Goal: Transaction & Acquisition: Purchase product/service

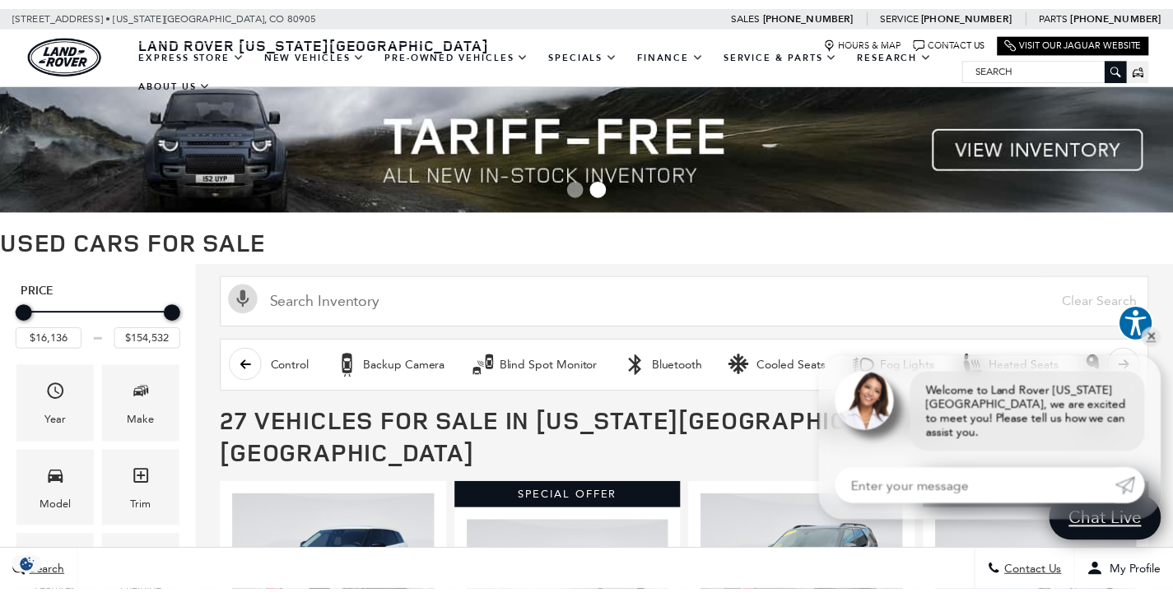
scroll to position [0, 860]
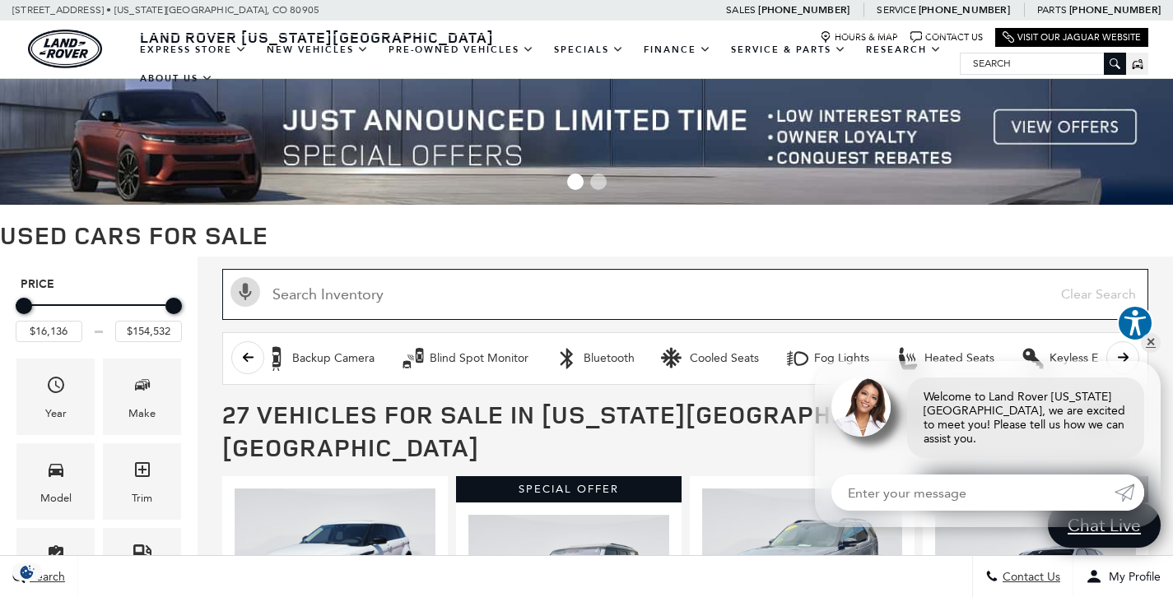
click at [370, 298] on input "Search Inventory" at bounding box center [685, 294] width 926 height 51
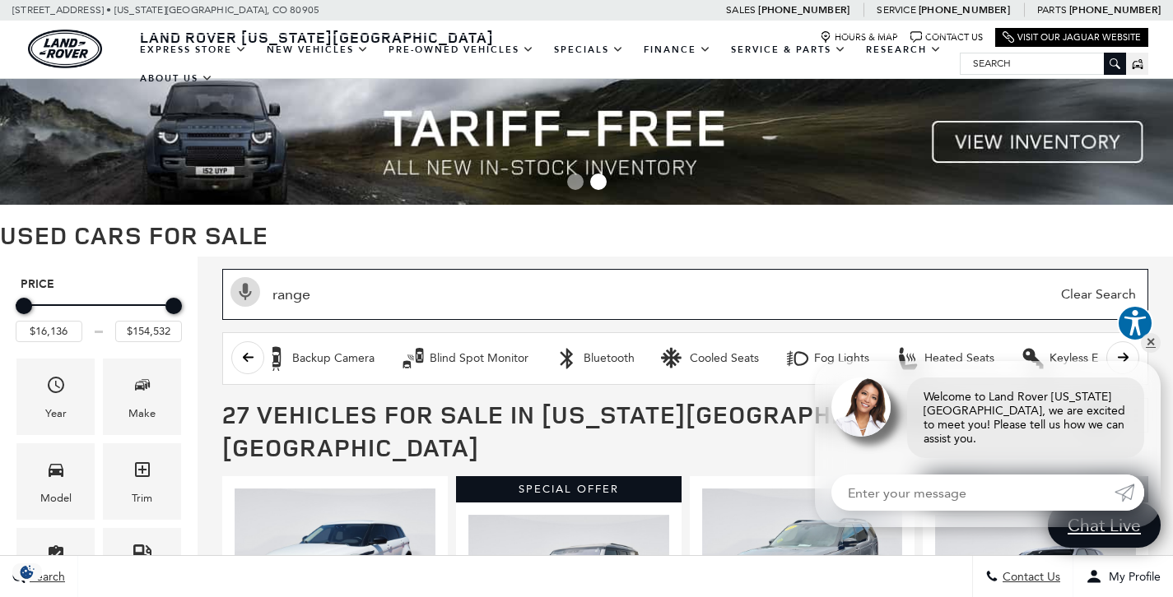
type input "range"
type input "$16,945"
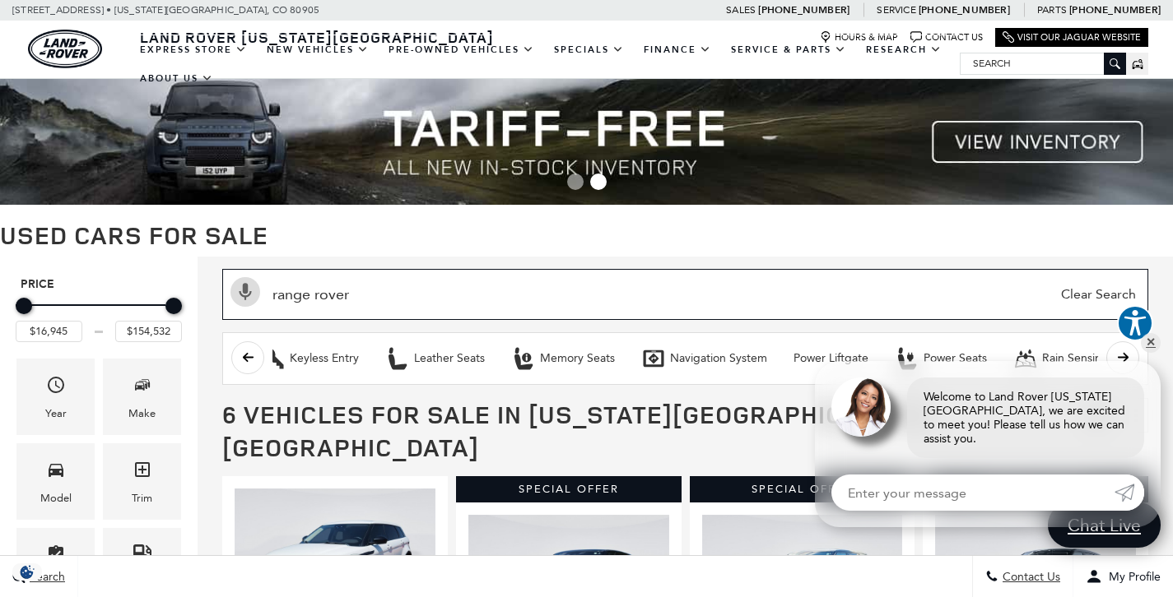
type input "range rover"
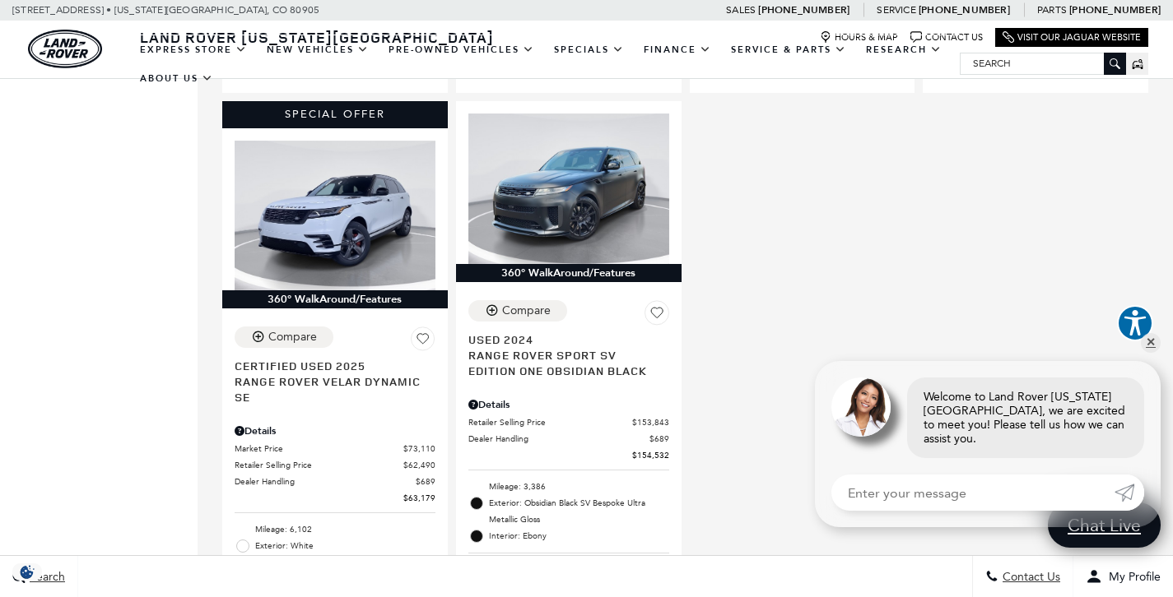
scroll to position [1025, 0]
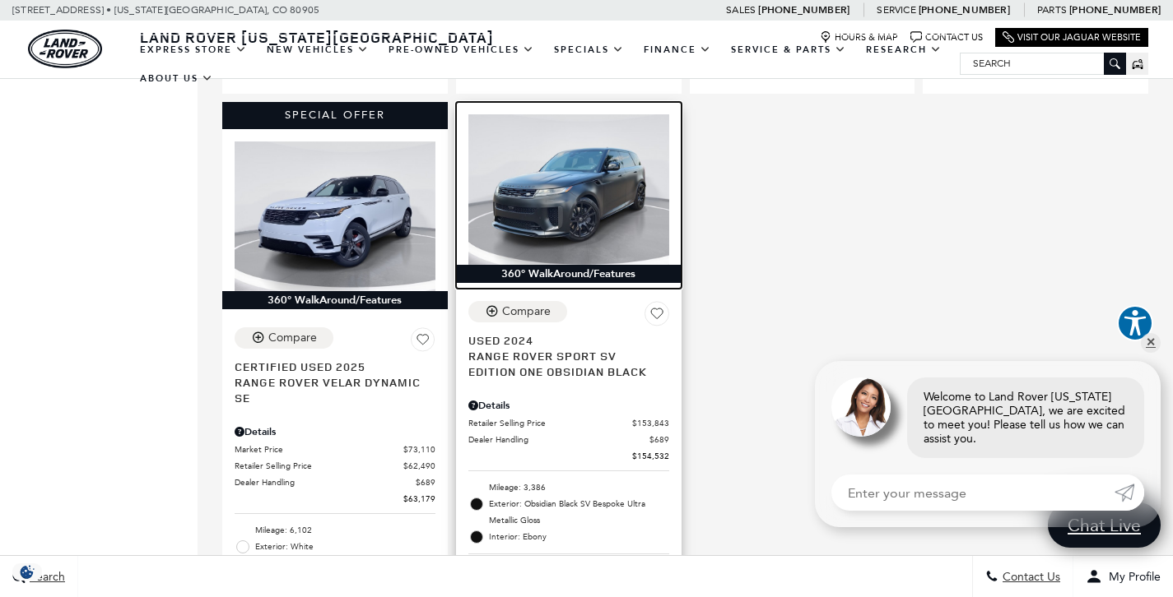
click at [620, 144] on img at bounding box center [568, 189] width 201 height 151
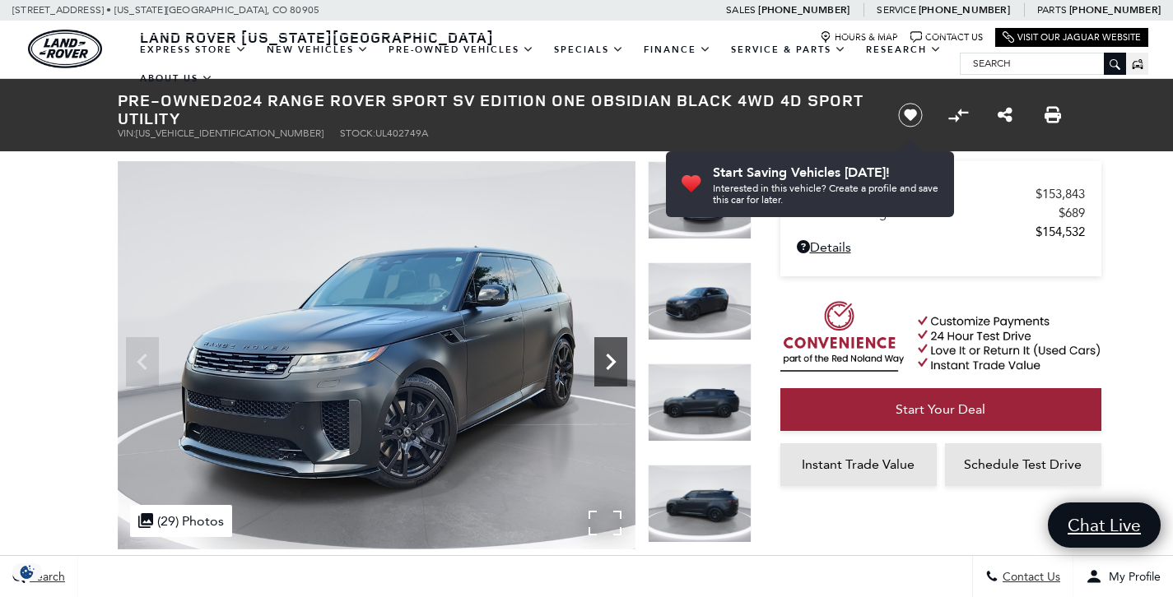
click at [612, 366] on icon "Next" at bounding box center [610, 362] width 33 height 33
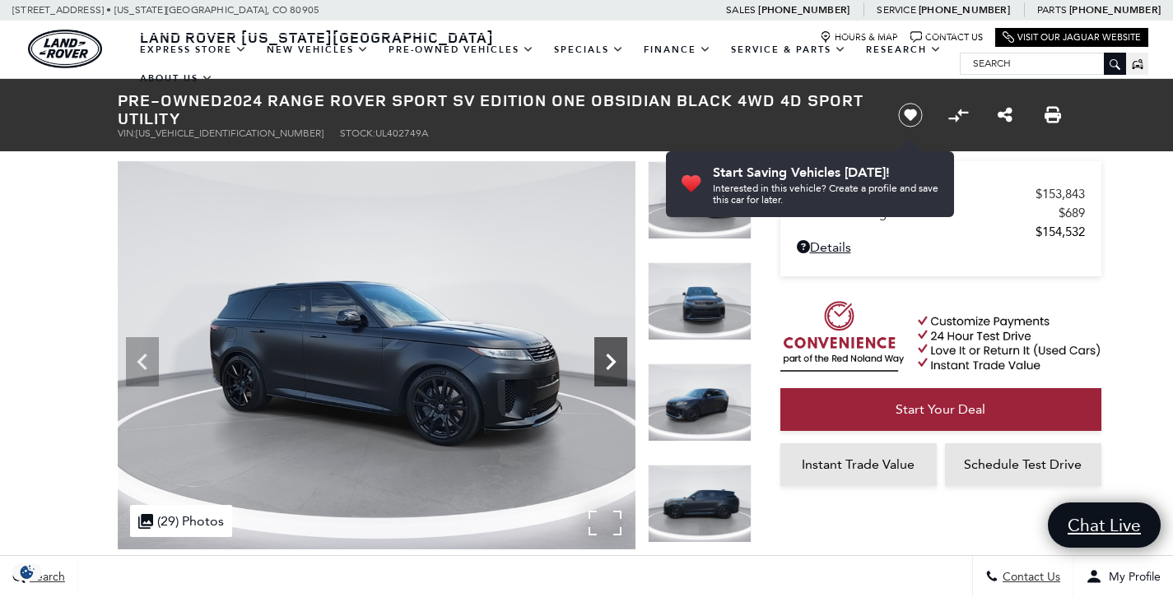
click at [612, 366] on icon "Next" at bounding box center [610, 362] width 33 height 33
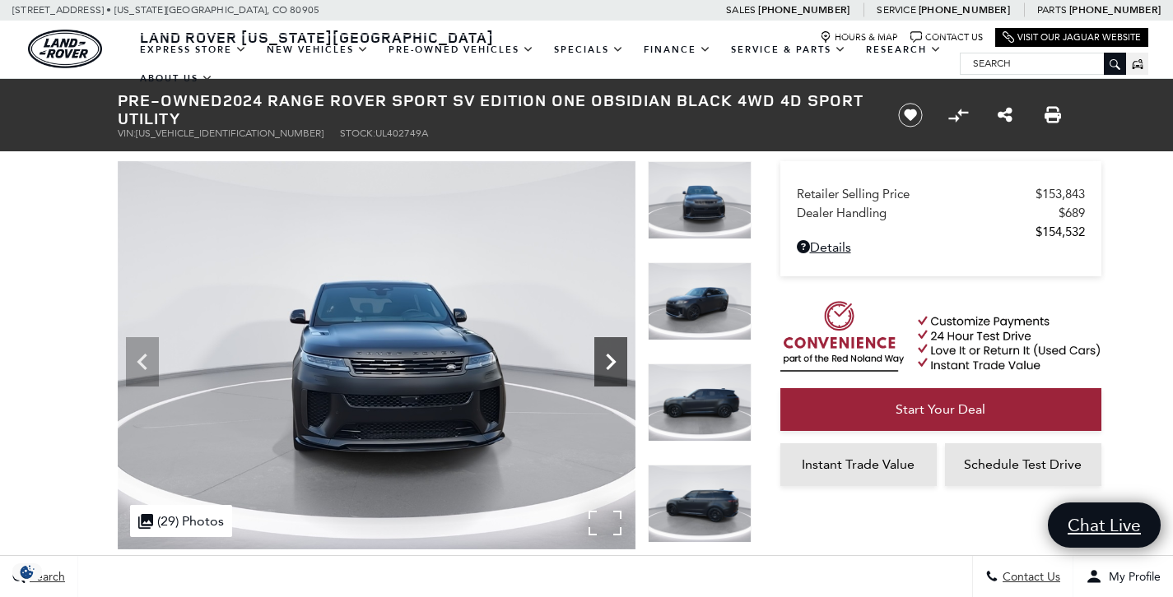
click at [612, 366] on icon "Next" at bounding box center [610, 362] width 33 height 33
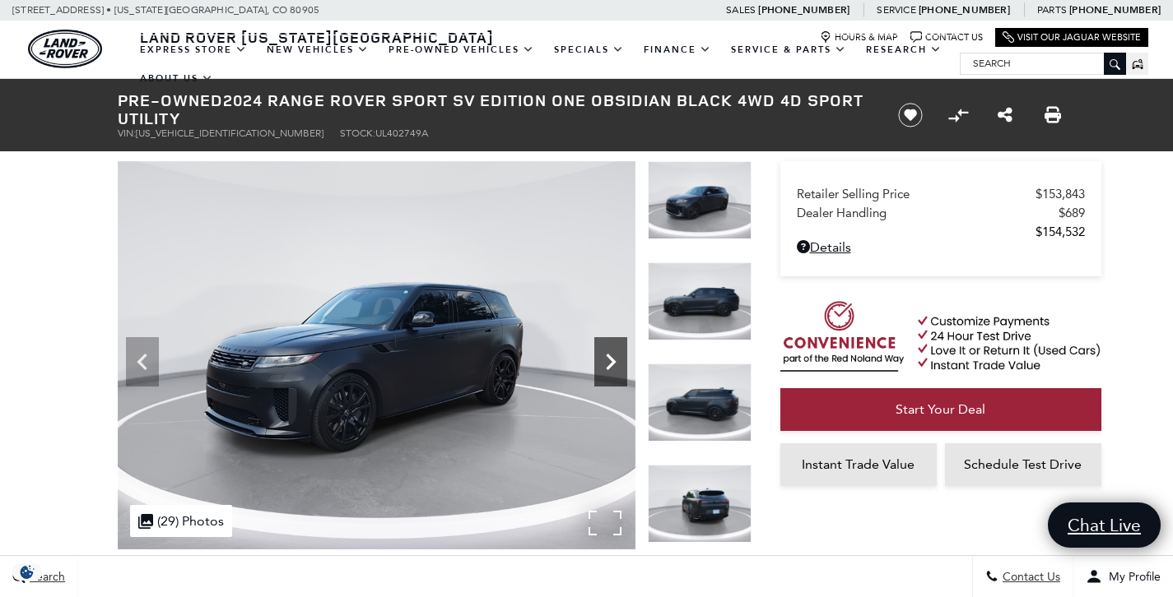
click at [612, 366] on icon "Next" at bounding box center [610, 362] width 33 height 33
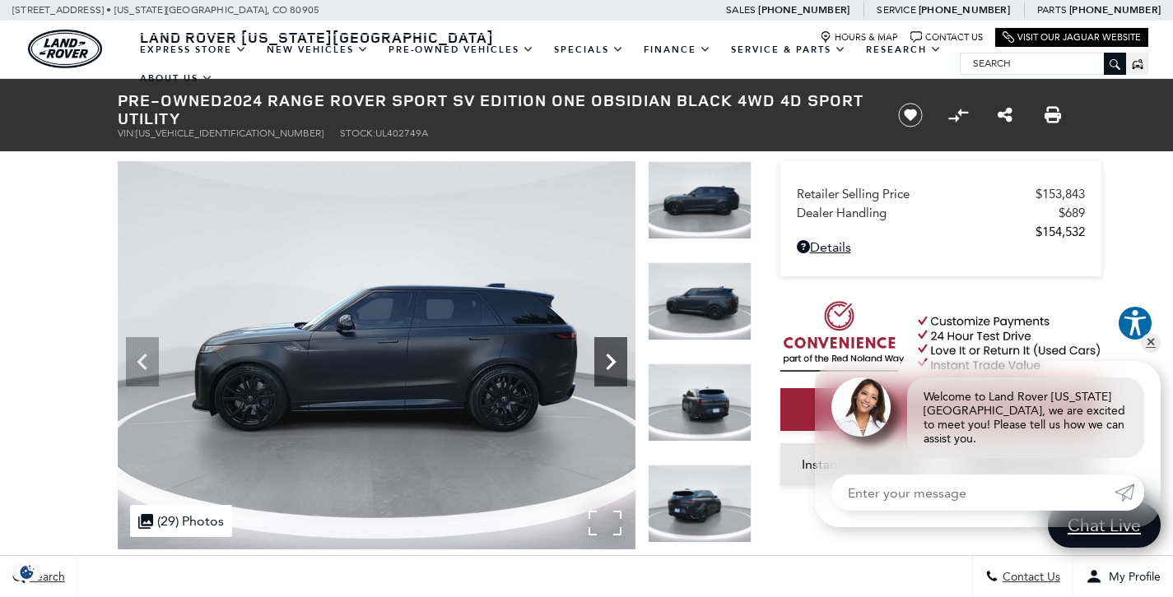
click at [611, 357] on icon "Next" at bounding box center [610, 362] width 33 height 33
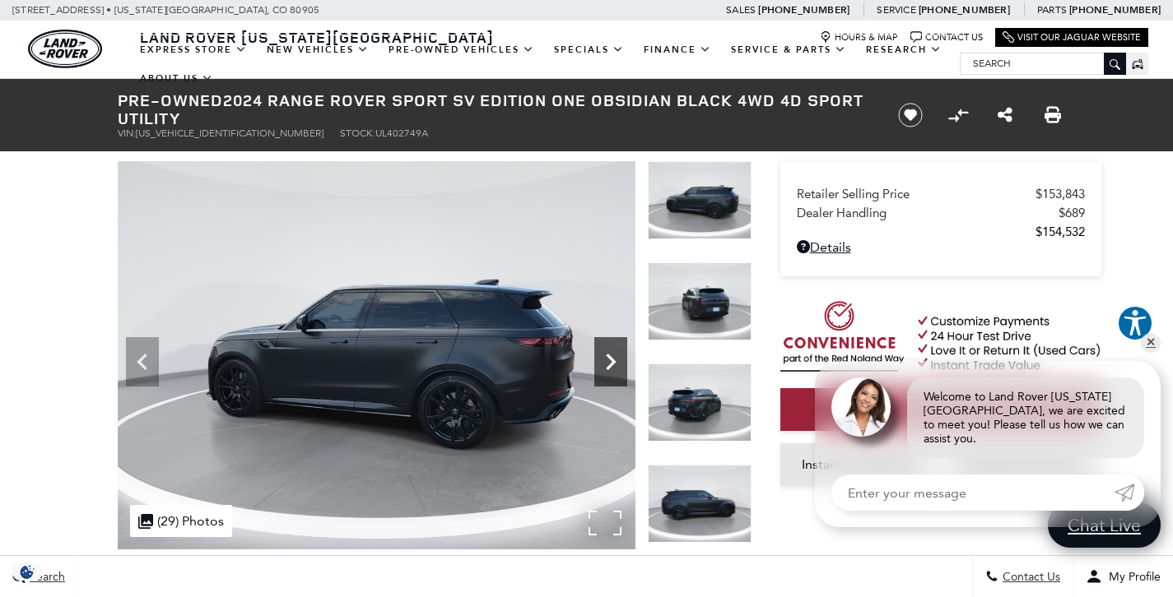
click at [611, 357] on icon "Next" at bounding box center [610, 362] width 33 height 33
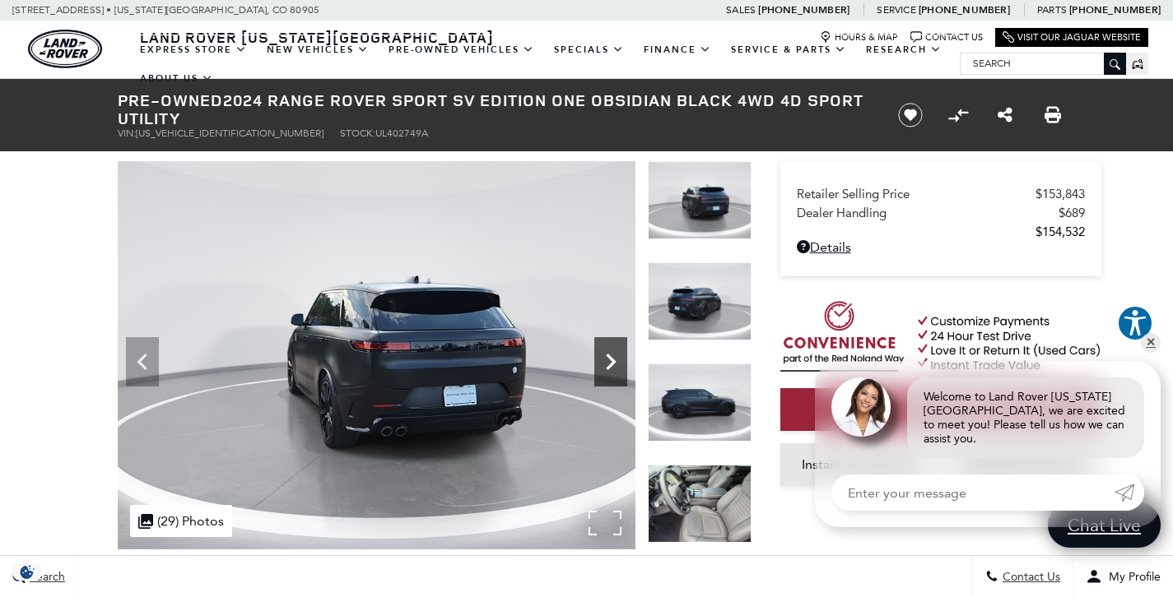
click at [611, 357] on icon "Next" at bounding box center [610, 362] width 33 height 33
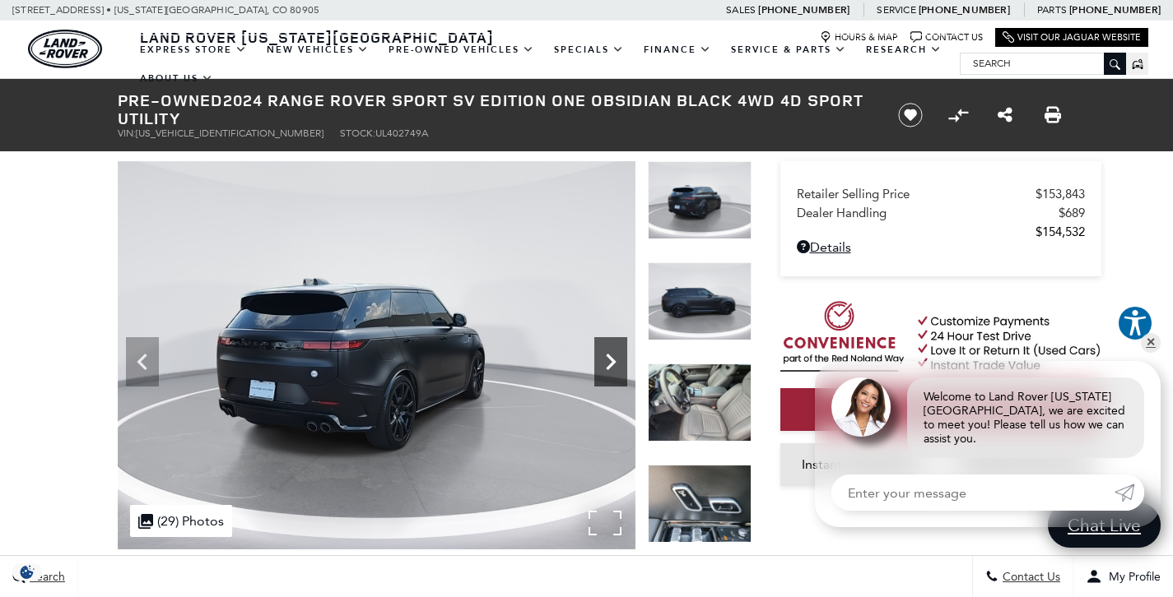
click at [611, 357] on icon "Next" at bounding box center [610, 362] width 33 height 33
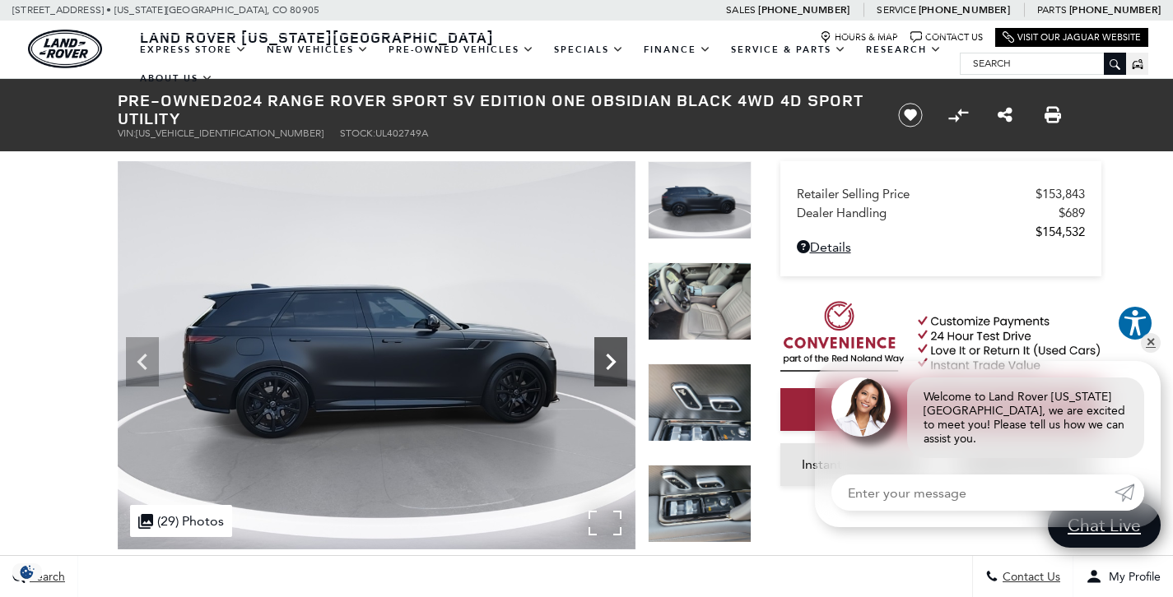
click at [611, 356] on icon "Next" at bounding box center [610, 362] width 33 height 33
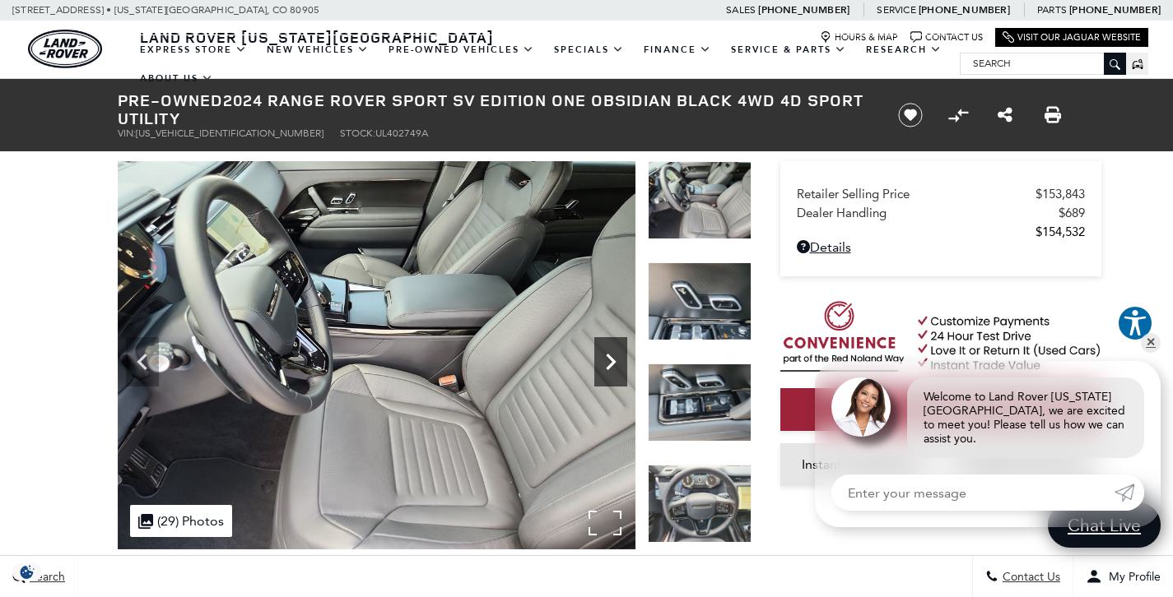
click at [611, 356] on icon "Next" at bounding box center [610, 362] width 33 height 33
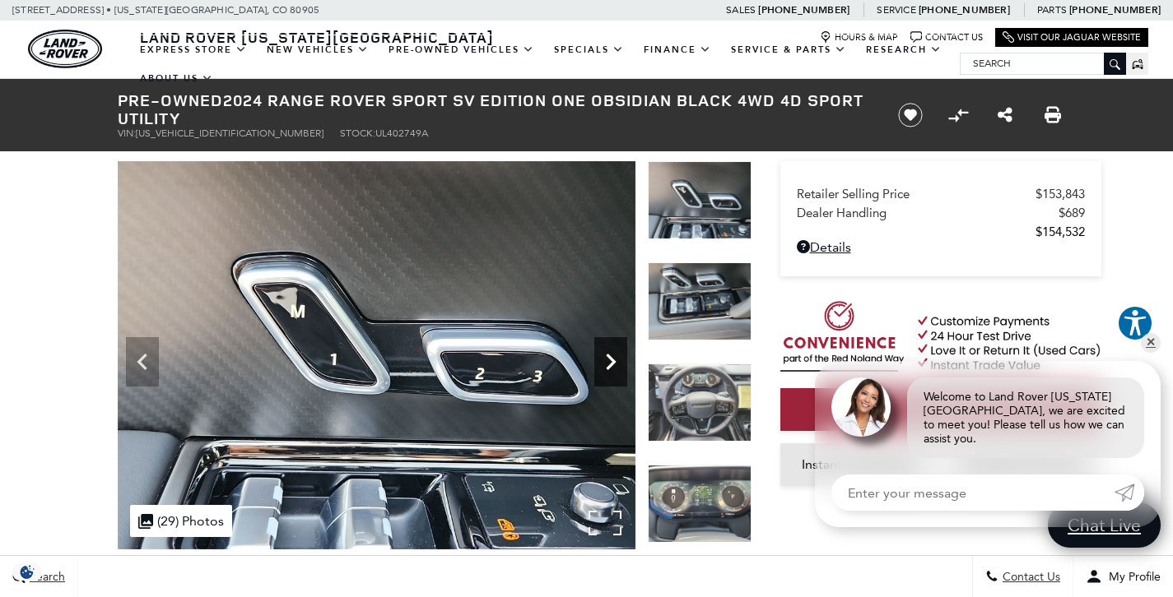
click at [611, 356] on icon "Next" at bounding box center [610, 362] width 33 height 33
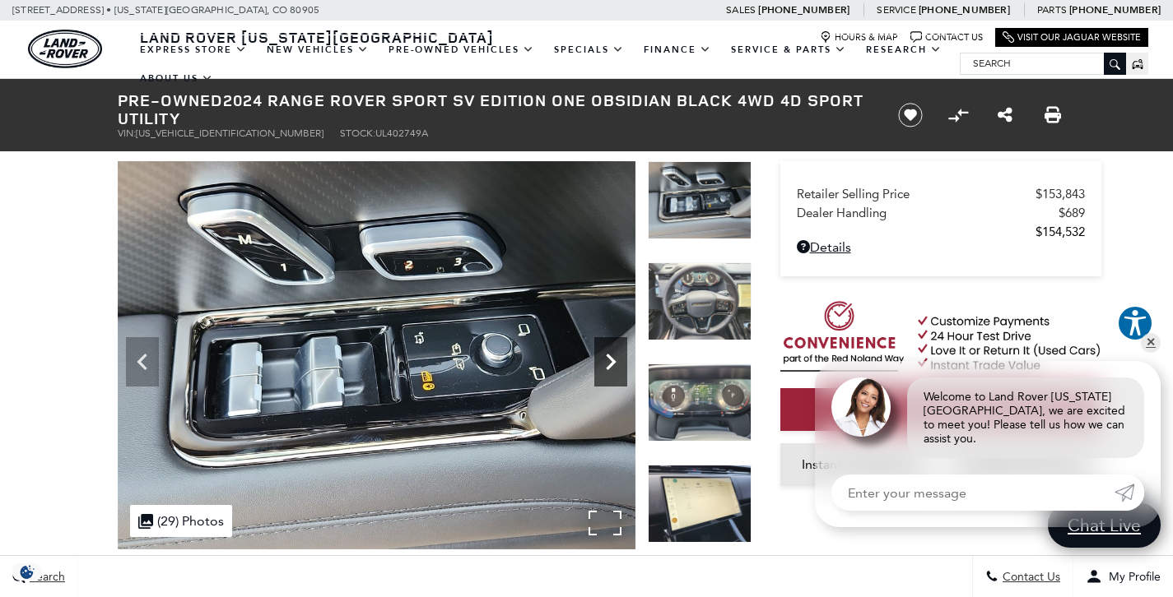
click at [611, 356] on icon "Next" at bounding box center [610, 362] width 33 height 33
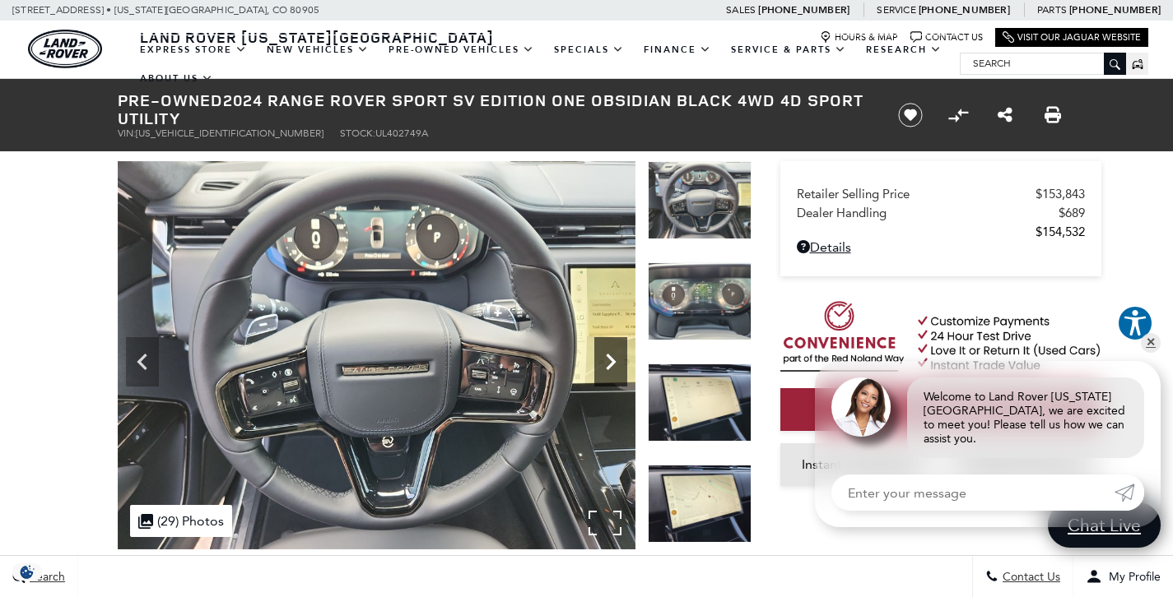
click at [611, 356] on icon "Next" at bounding box center [610, 362] width 33 height 33
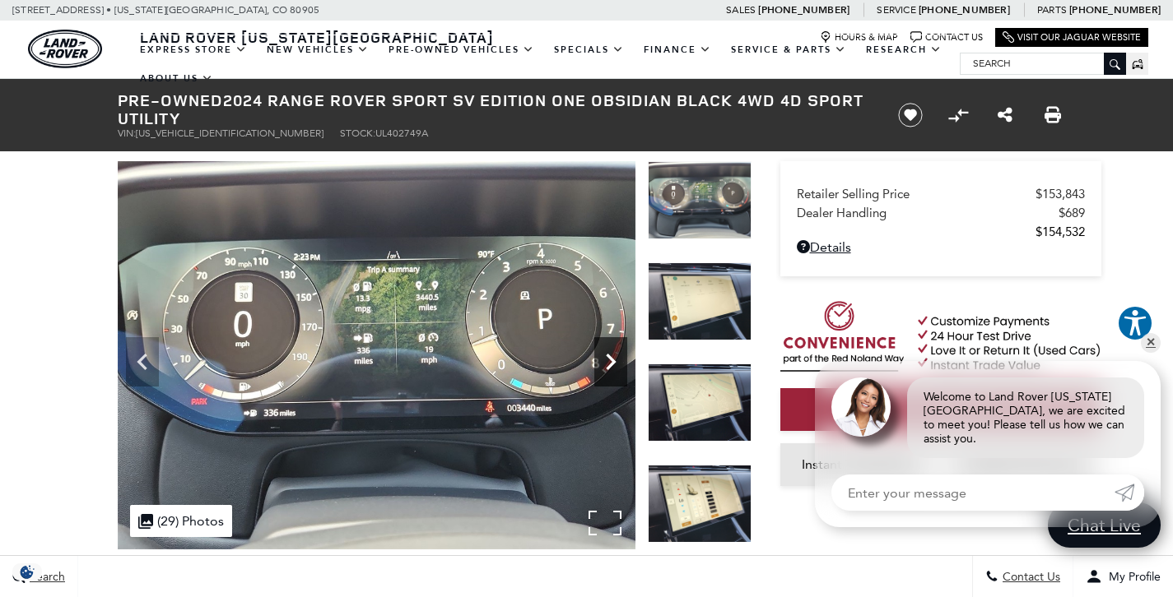
click at [611, 356] on icon "Next" at bounding box center [610, 362] width 33 height 33
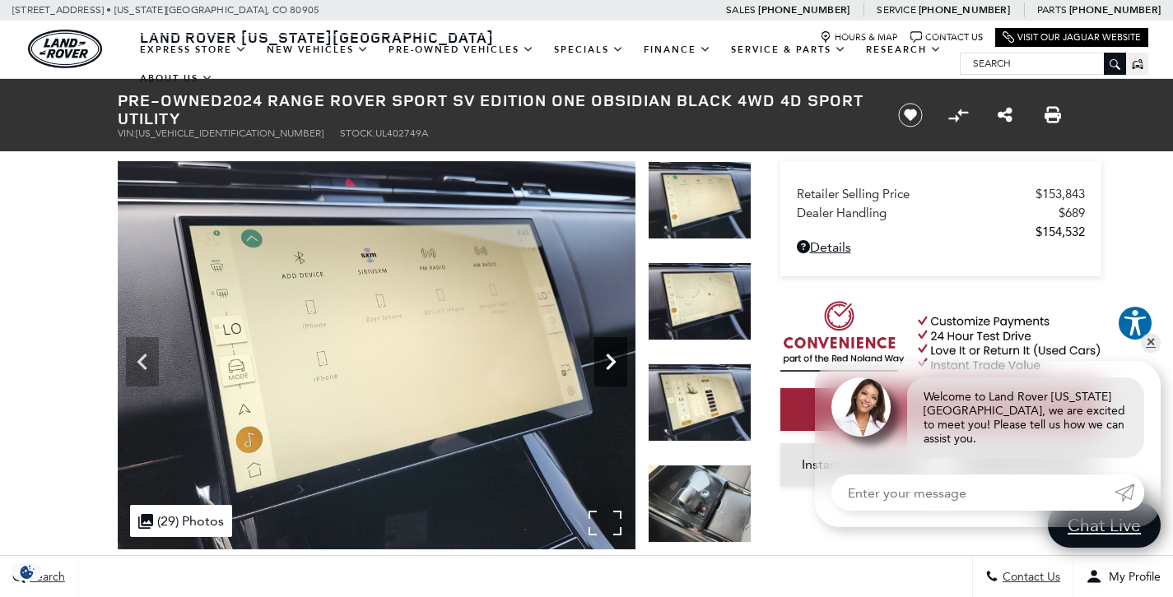
click at [611, 356] on icon "Next" at bounding box center [610, 362] width 33 height 33
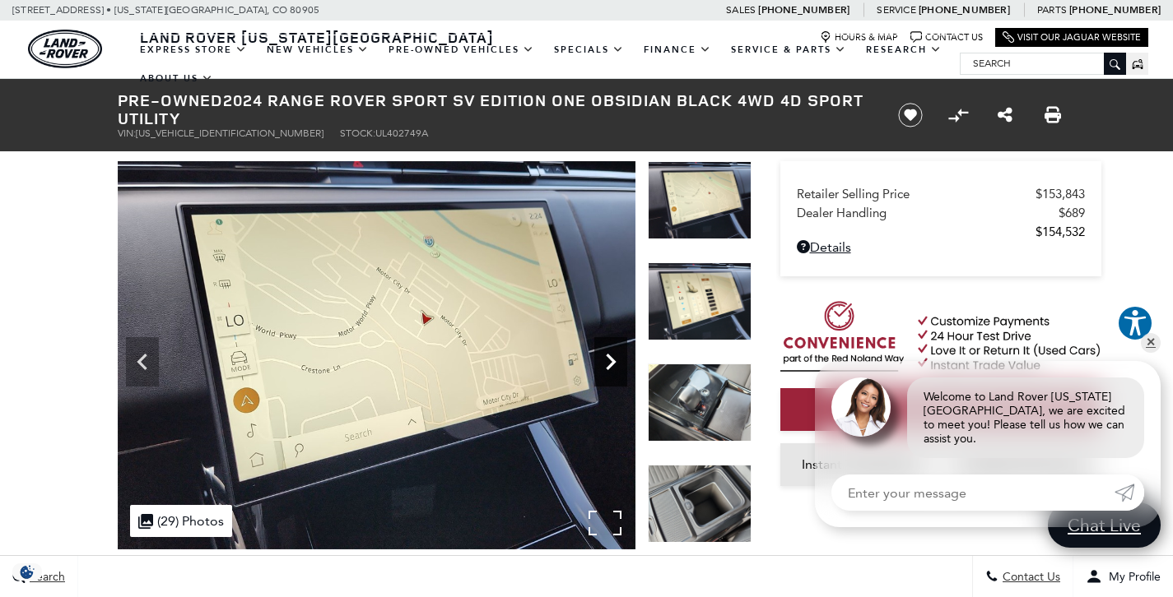
click at [611, 356] on icon "Next" at bounding box center [610, 362] width 33 height 33
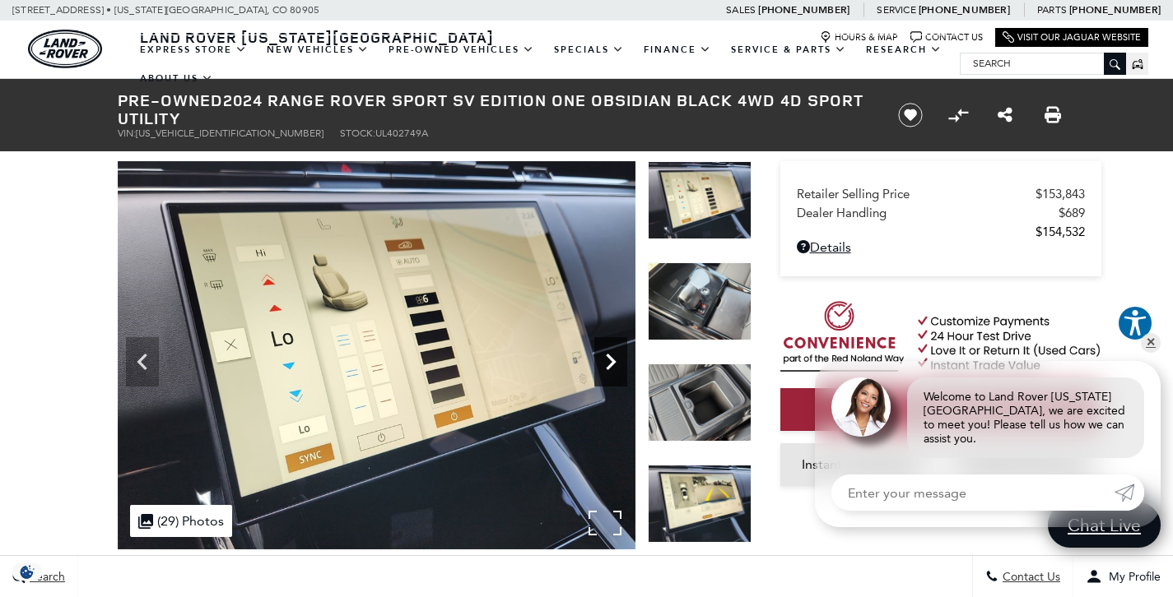
click at [611, 356] on icon "Next" at bounding box center [610, 362] width 33 height 33
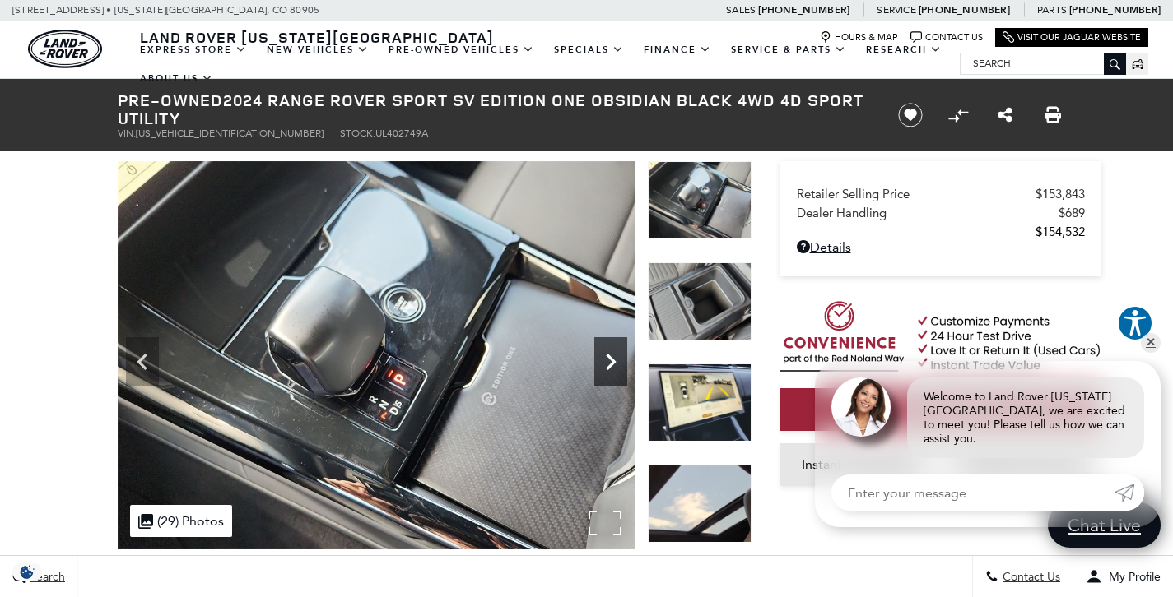
click at [611, 356] on icon "Next" at bounding box center [610, 362] width 33 height 33
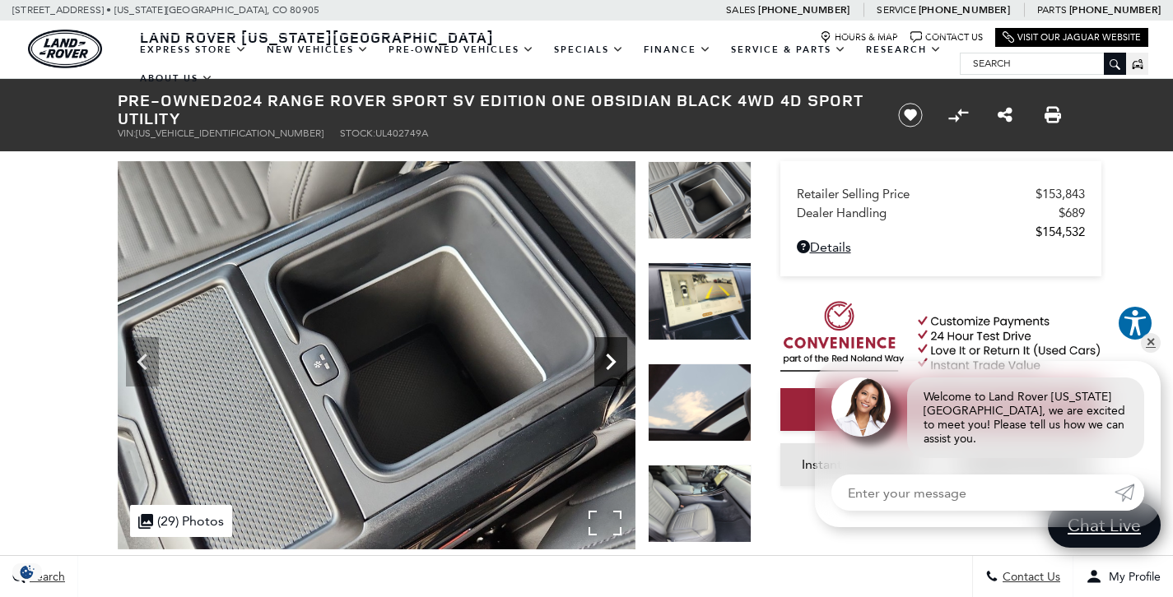
click at [611, 356] on icon "Next" at bounding box center [610, 362] width 33 height 33
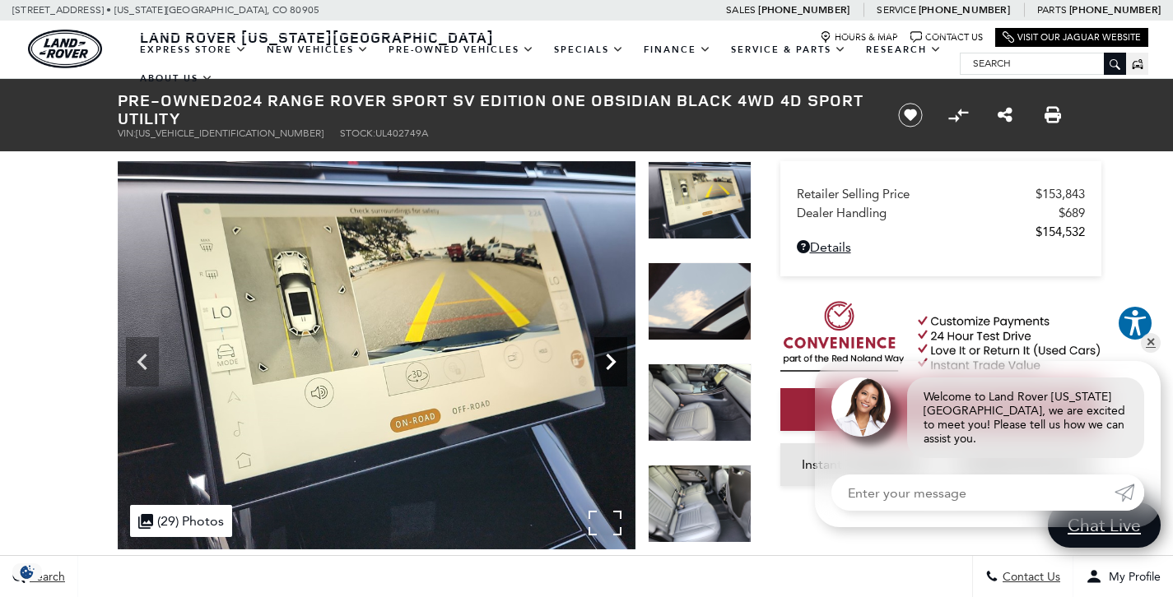
click at [611, 356] on icon "Next" at bounding box center [610, 362] width 33 height 33
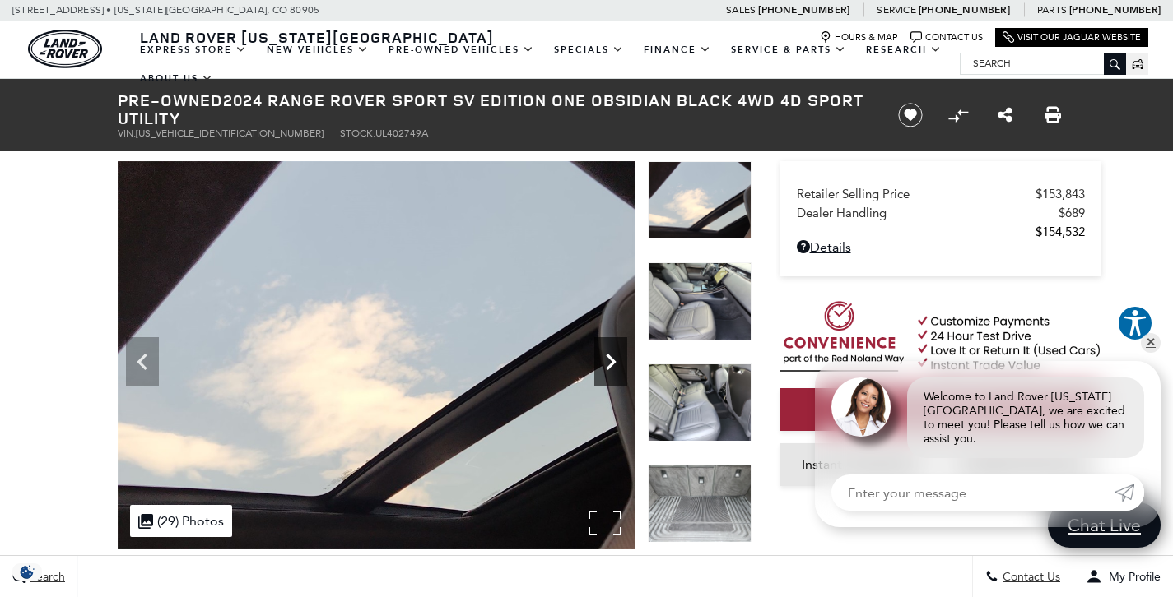
click at [611, 356] on icon "Next" at bounding box center [610, 362] width 33 height 33
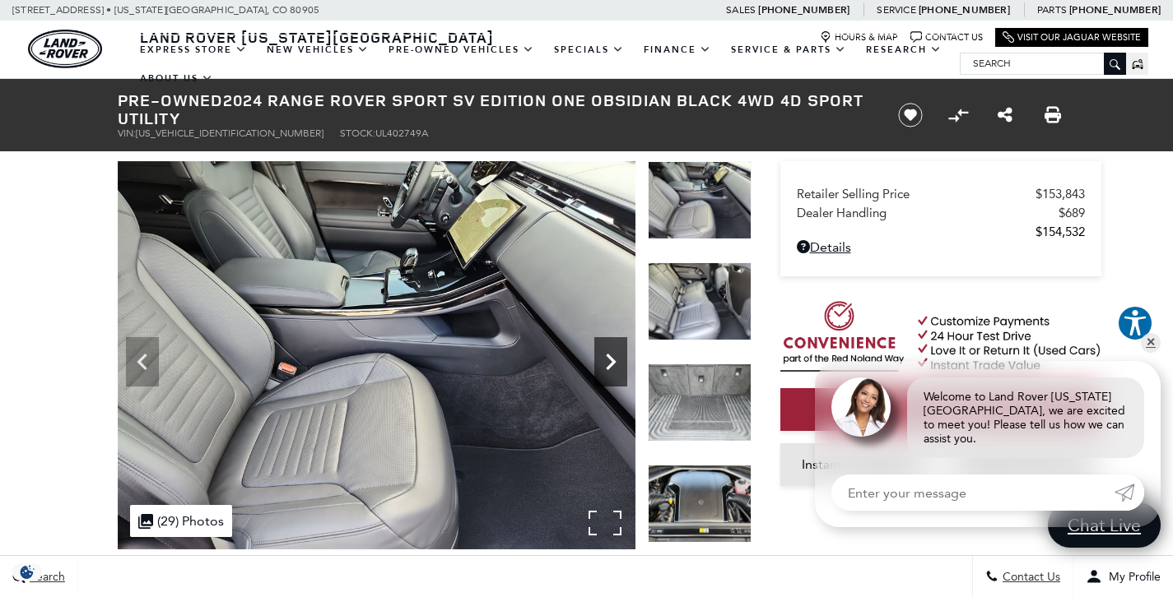
click at [611, 356] on icon "Next" at bounding box center [610, 362] width 33 height 33
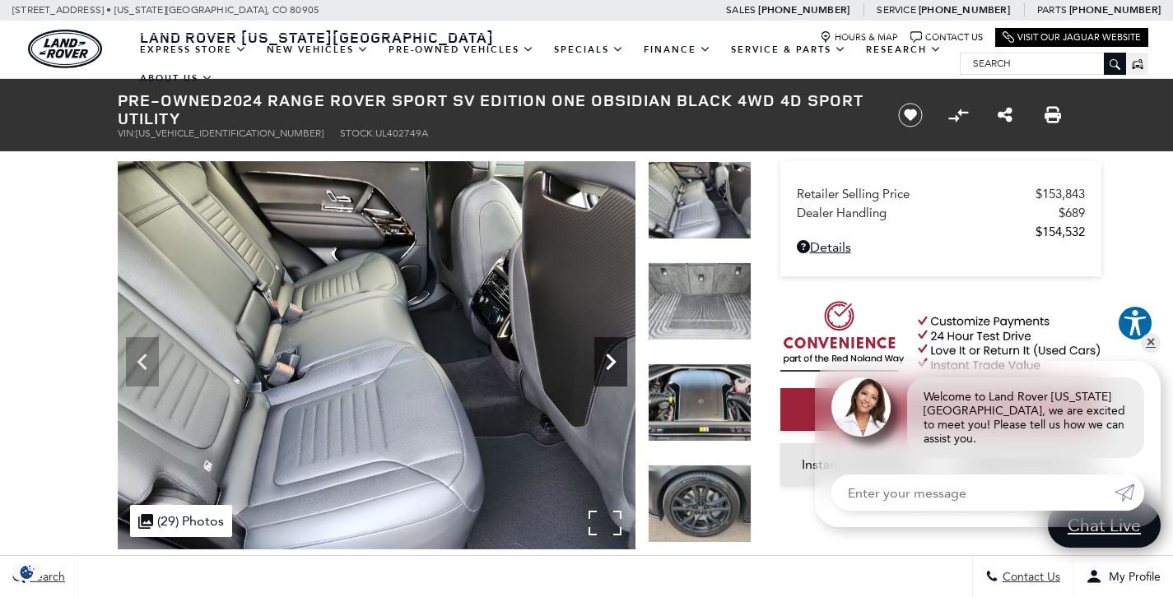
click at [611, 356] on icon "Next" at bounding box center [610, 362] width 33 height 33
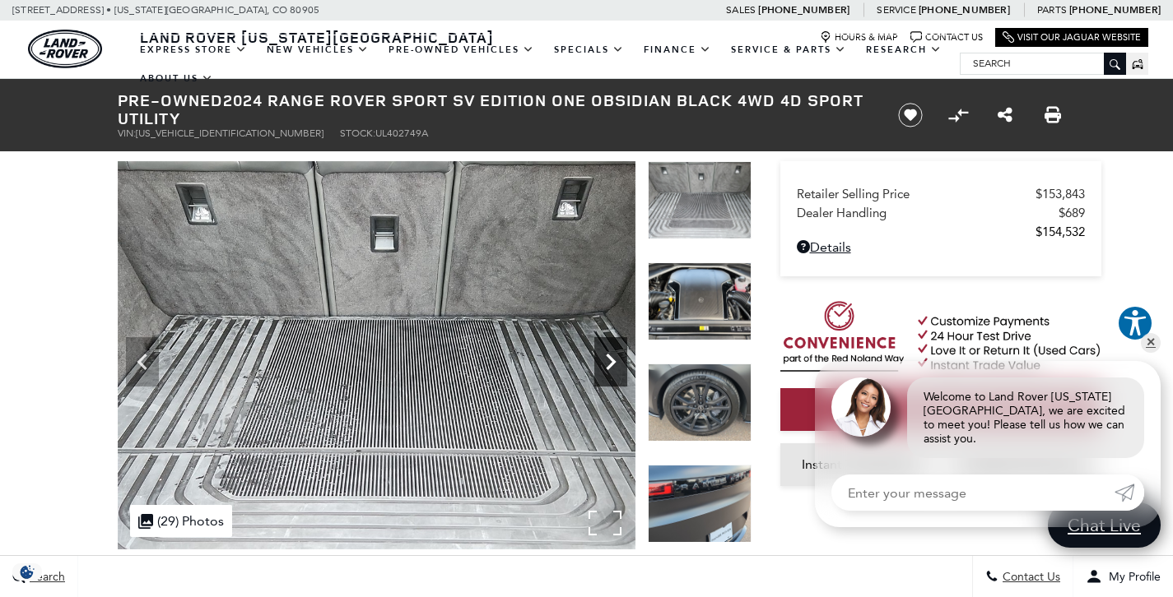
click at [611, 356] on icon "Next" at bounding box center [610, 362] width 33 height 33
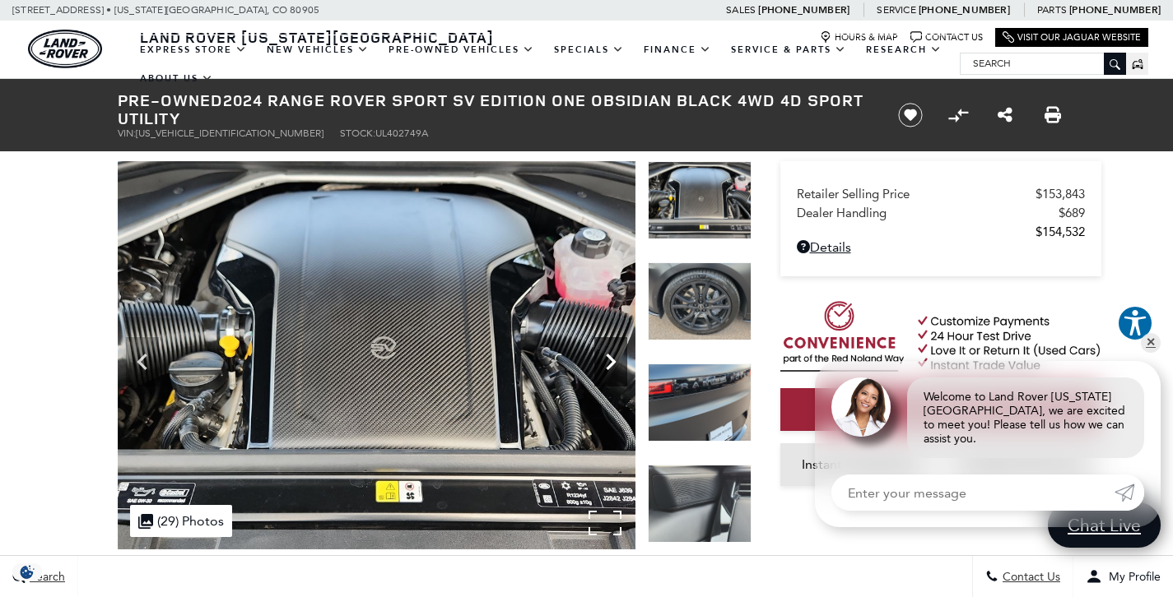
click at [611, 356] on icon "Next" at bounding box center [610, 362] width 33 height 33
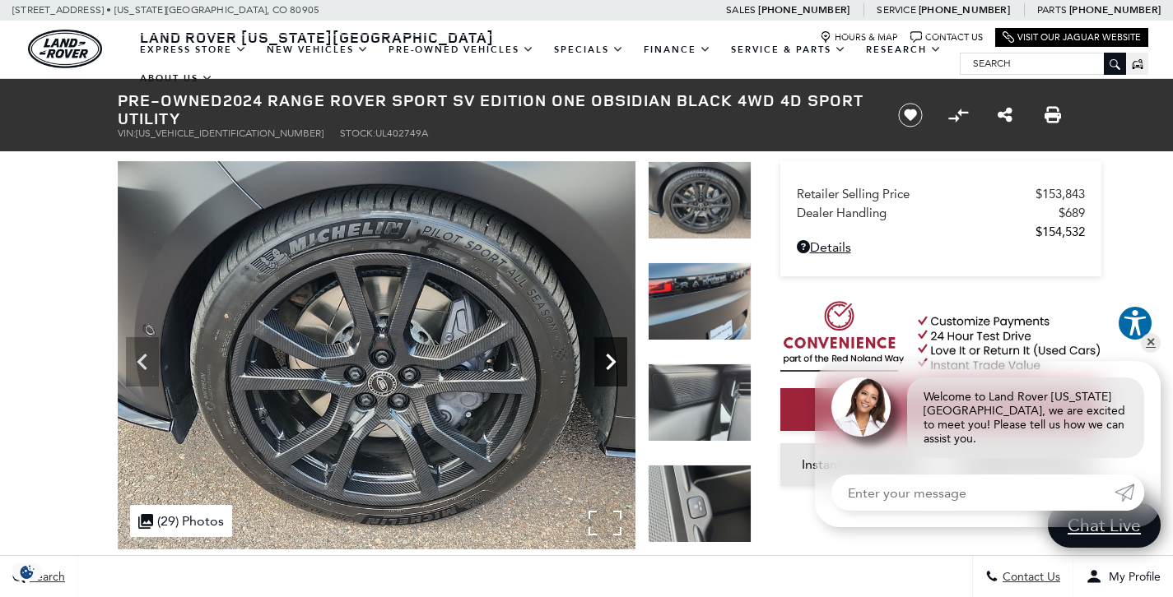
click at [611, 356] on icon "Next" at bounding box center [610, 362] width 33 height 33
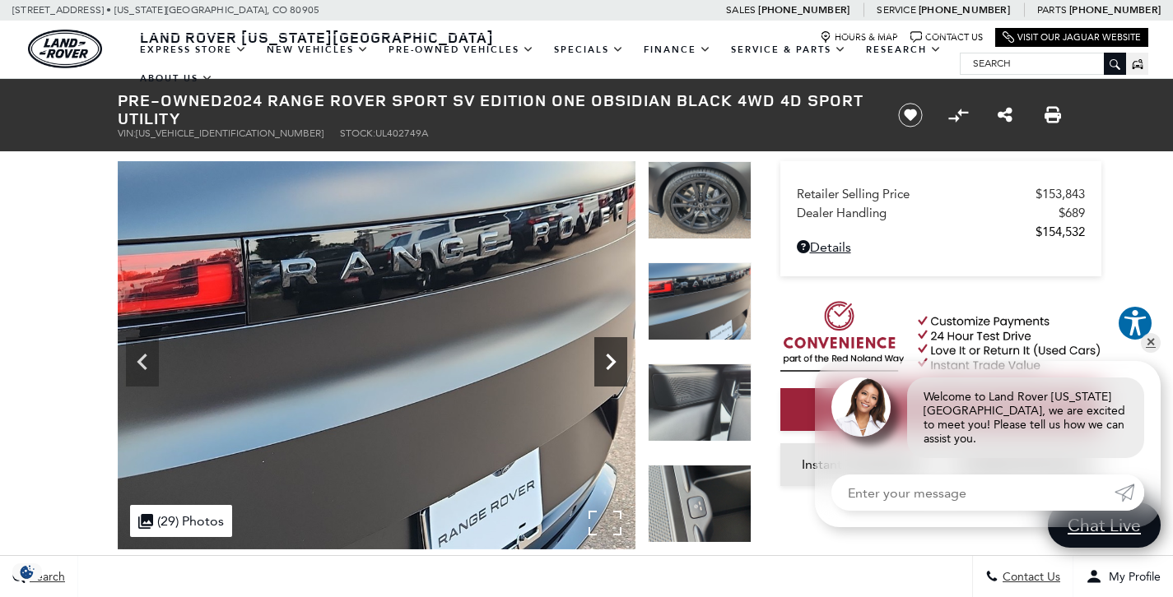
click at [611, 356] on icon "Next" at bounding box center [610, 362] width 33 height 33
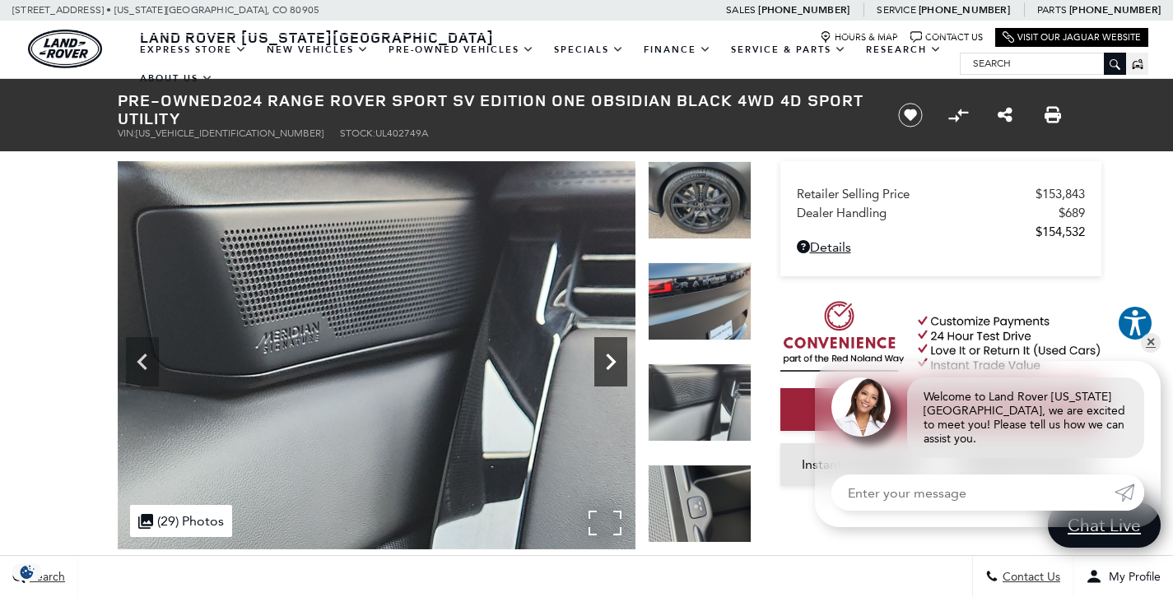
click at [611, 356] on icon "Next" at bounding box center [610, 362] width 33 height 33
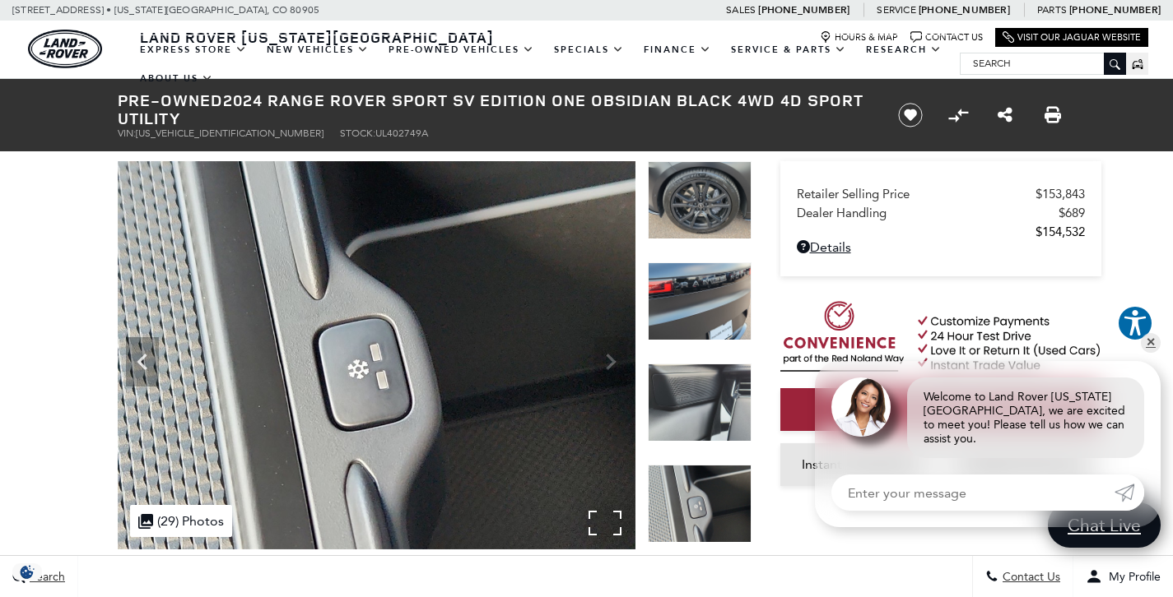
click at [611, 356] on img at bounding box center [377, 355] width 518 height 388
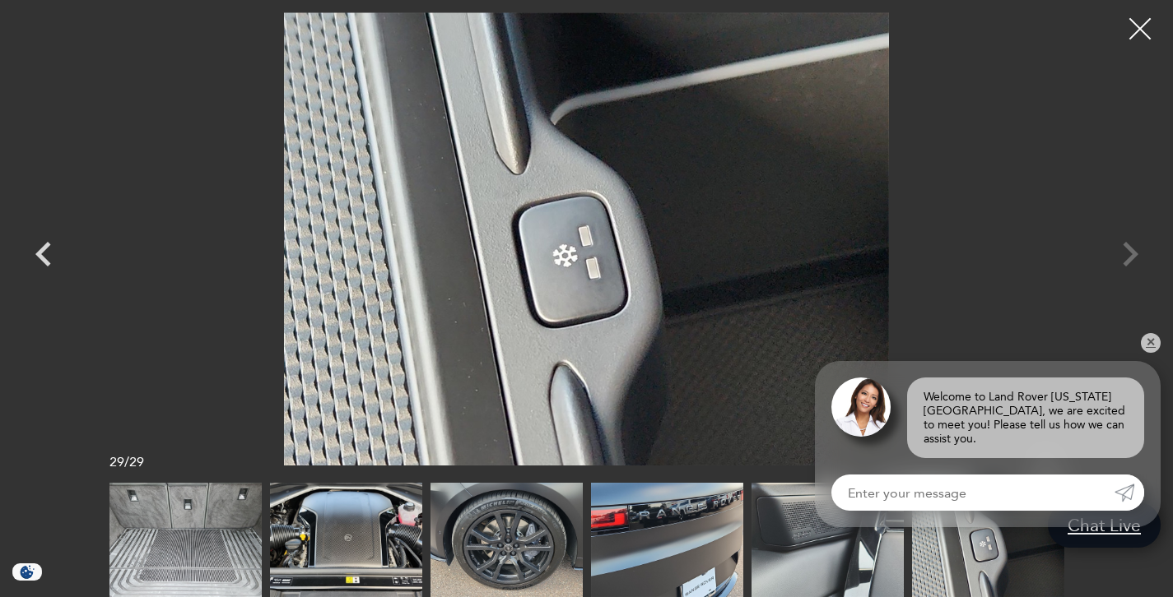
click at [1133, 35] on div at bounding box center [1140, 29] width 44 height 44
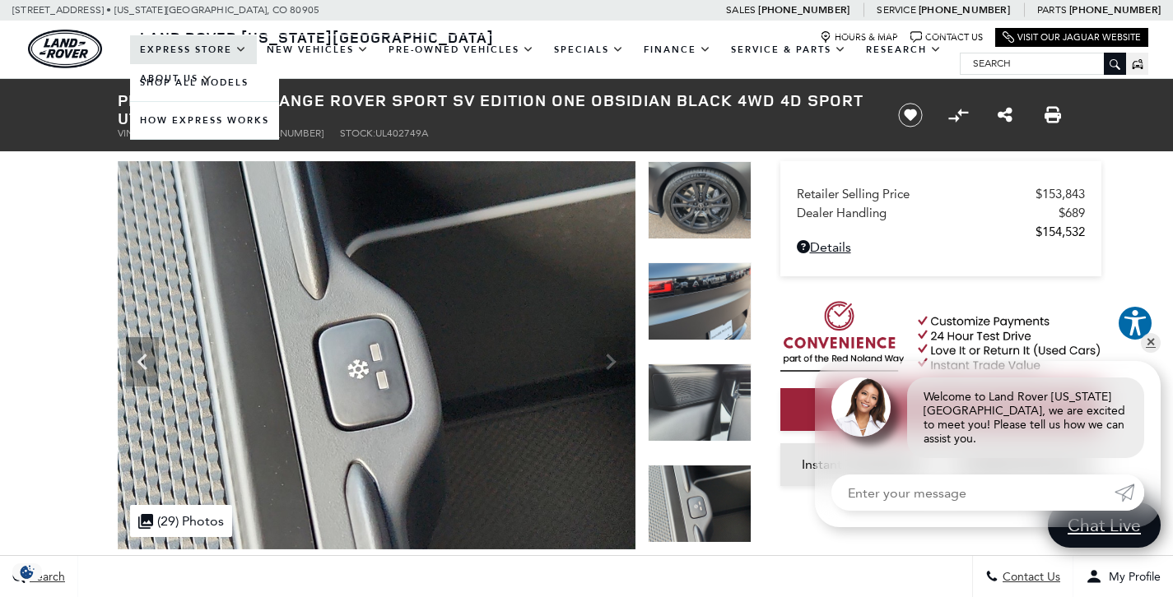
click at [239, 64] on link "EXPRESS STORE" at bounding box center [193, 49] width 127 height 29
